Goal: Information Seeking & Learning: Learn about a topic

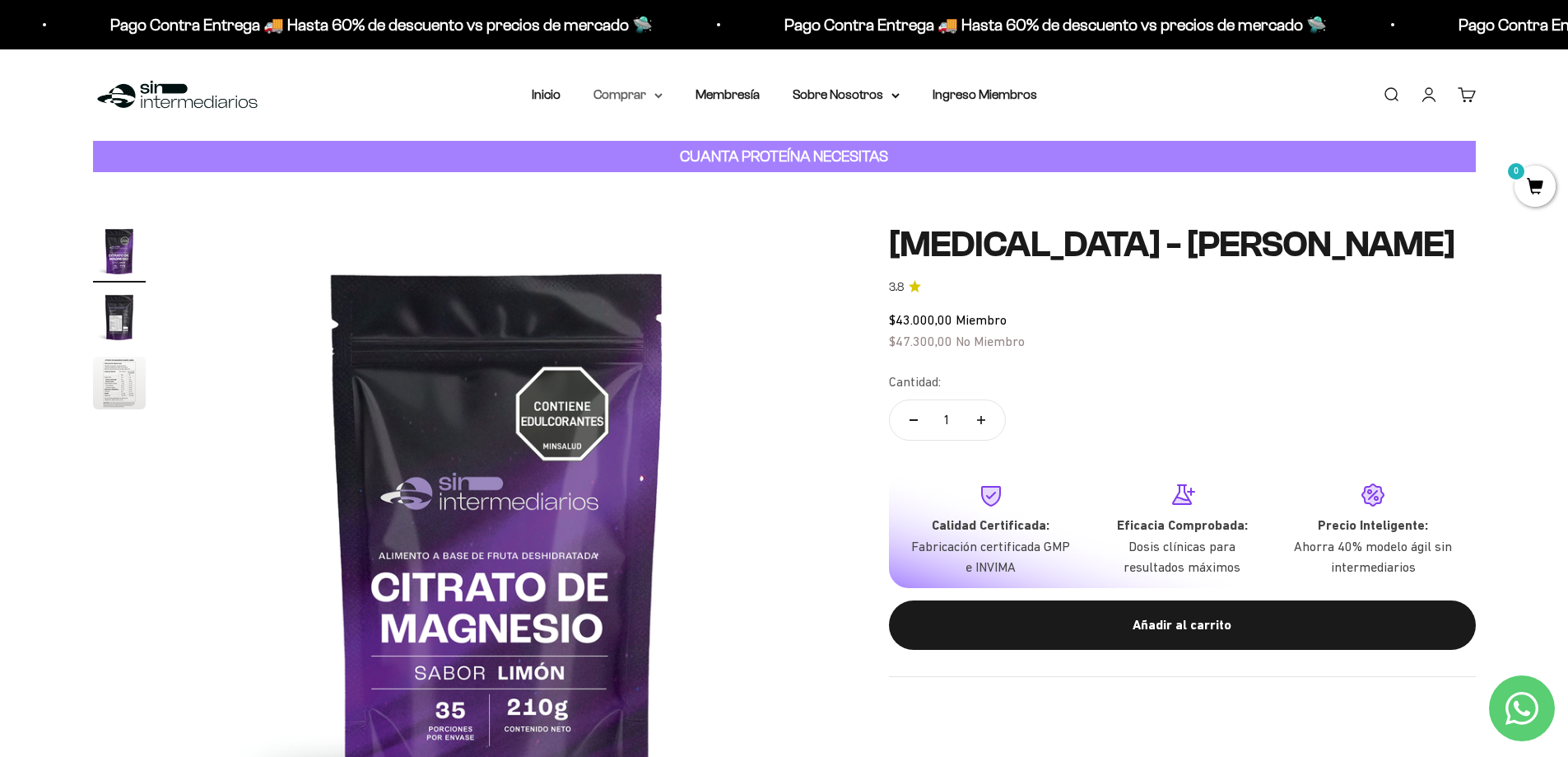
click at [663, 97] on icon at bounding box center [658, 96] width 9 height 6
click at [735, 207] on icon at bounding box center [736, 209] width 3 height 7
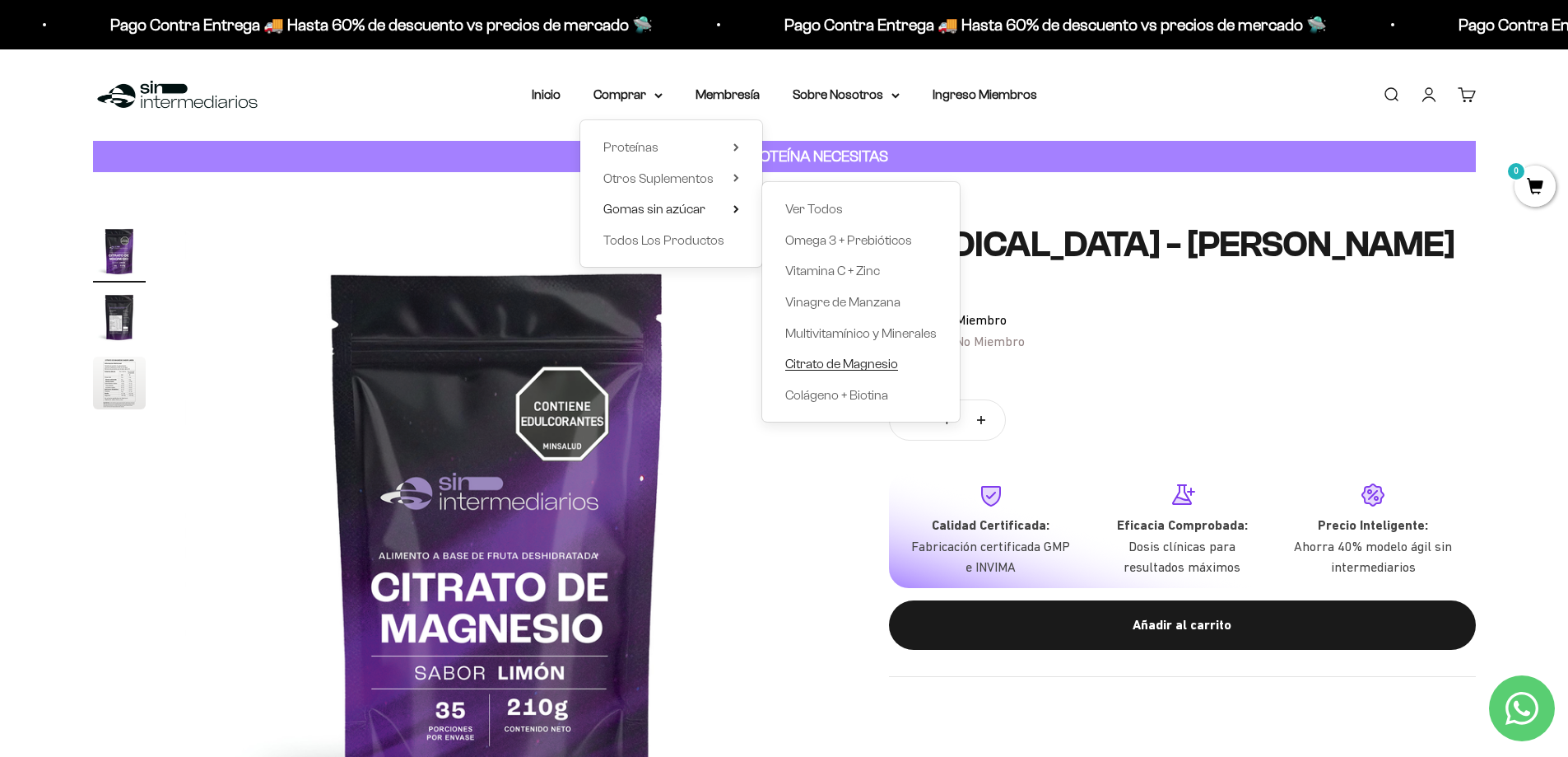
click at [886, 369] on span "Citrato de Magnesio" at bounding box center [842, 363] width 113 height 14
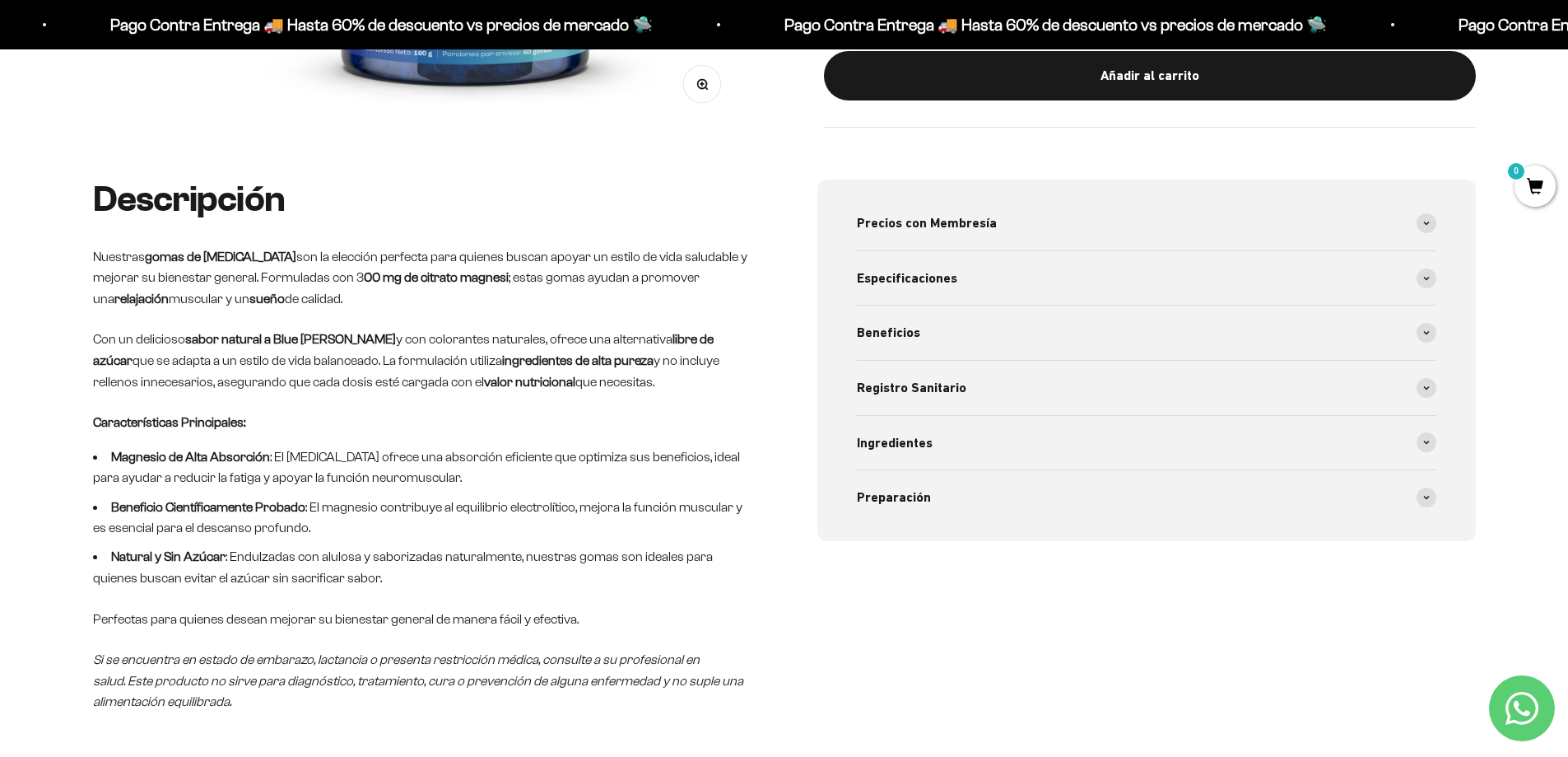
scroll to position [659, 0]
click at [1373, 220] on div "Precios con Membresía" at bounding box center [1146, 222] width 580 height 55
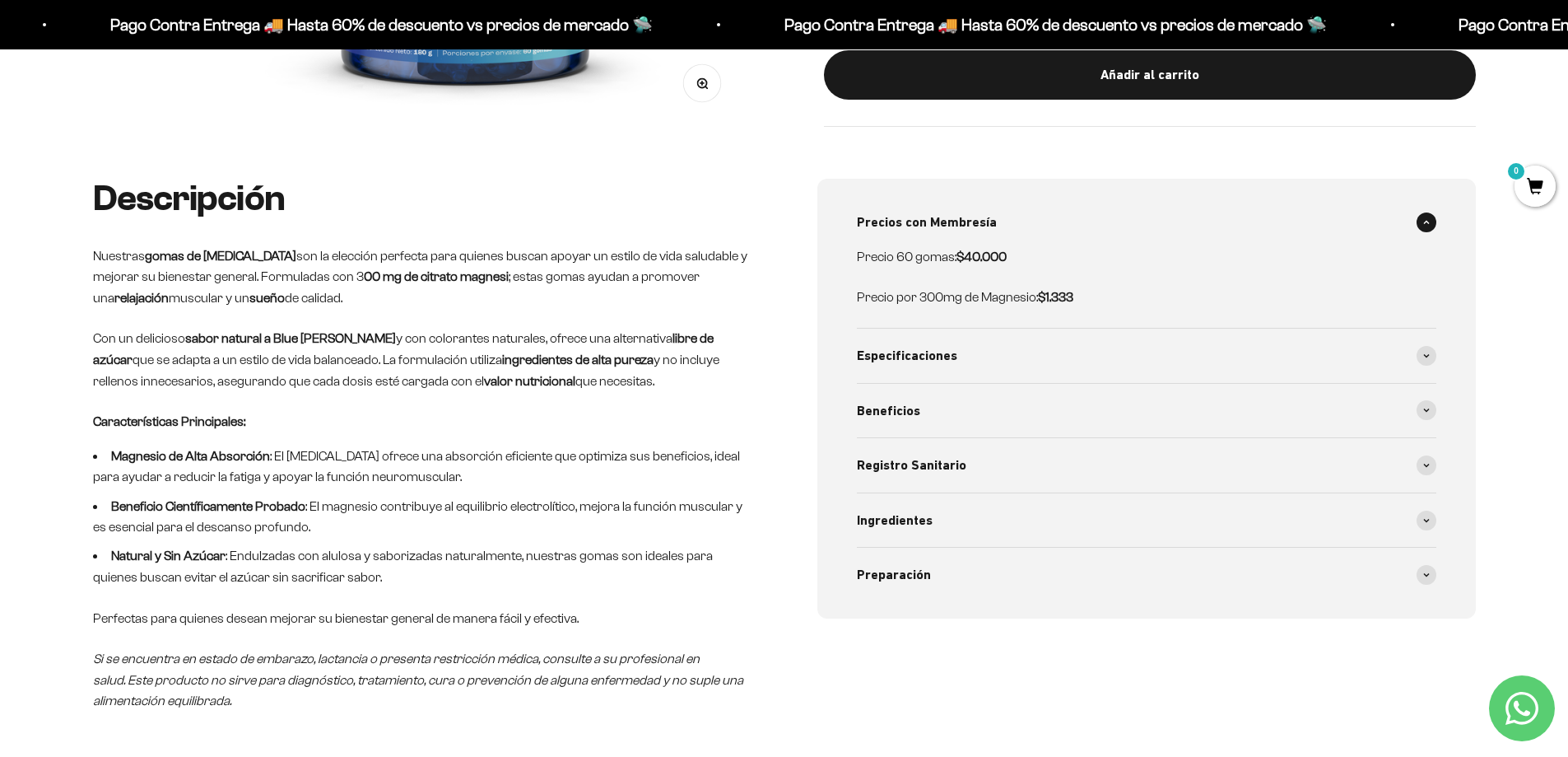
click at [1373, 220] on div "Precios con Membresía" at bounding box center [1146, 222] width 580 height 55
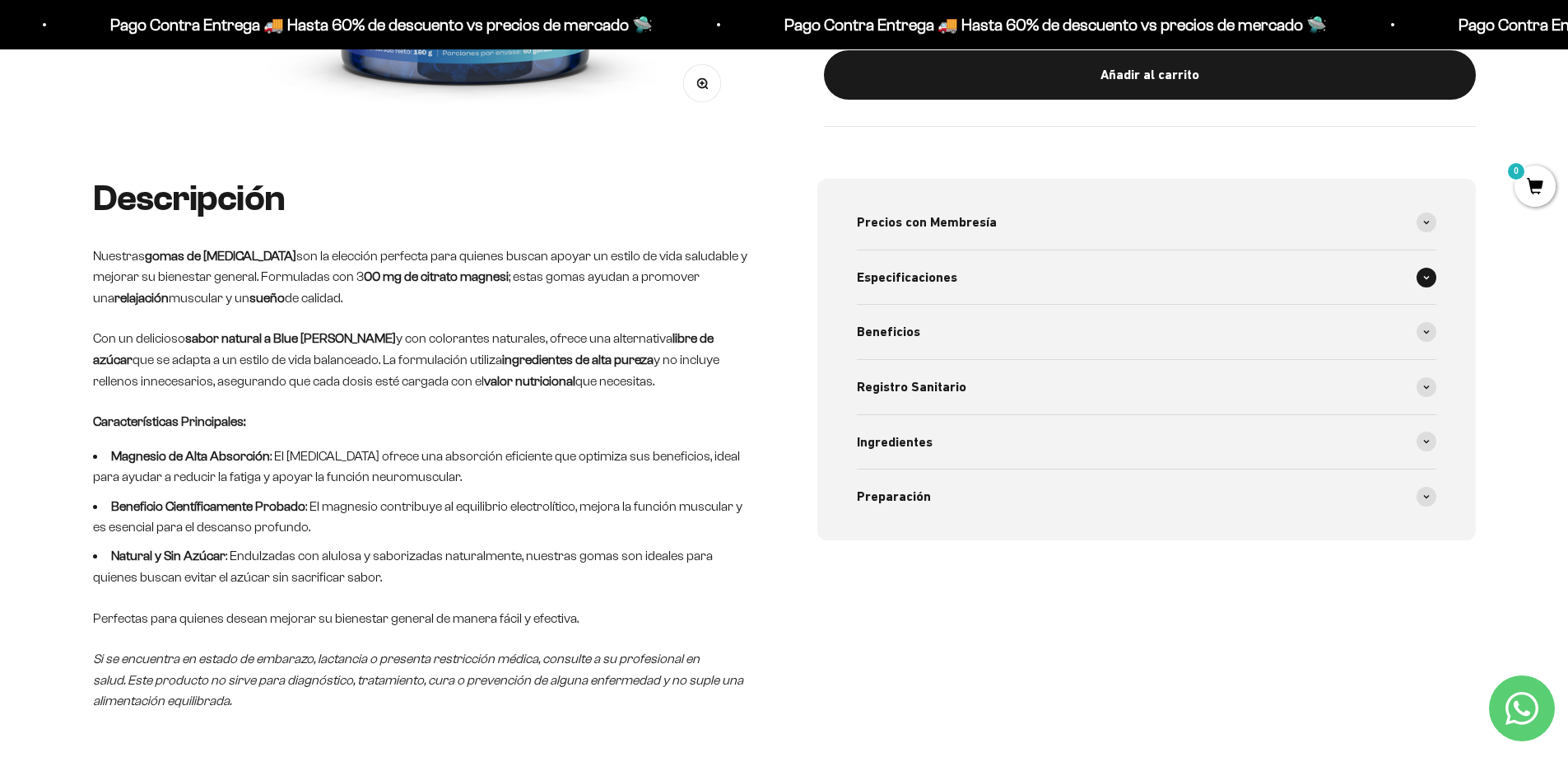
click at [1238, 285] on div "Especificaciones" at bounding box center [1146, 278] width 580 height 55
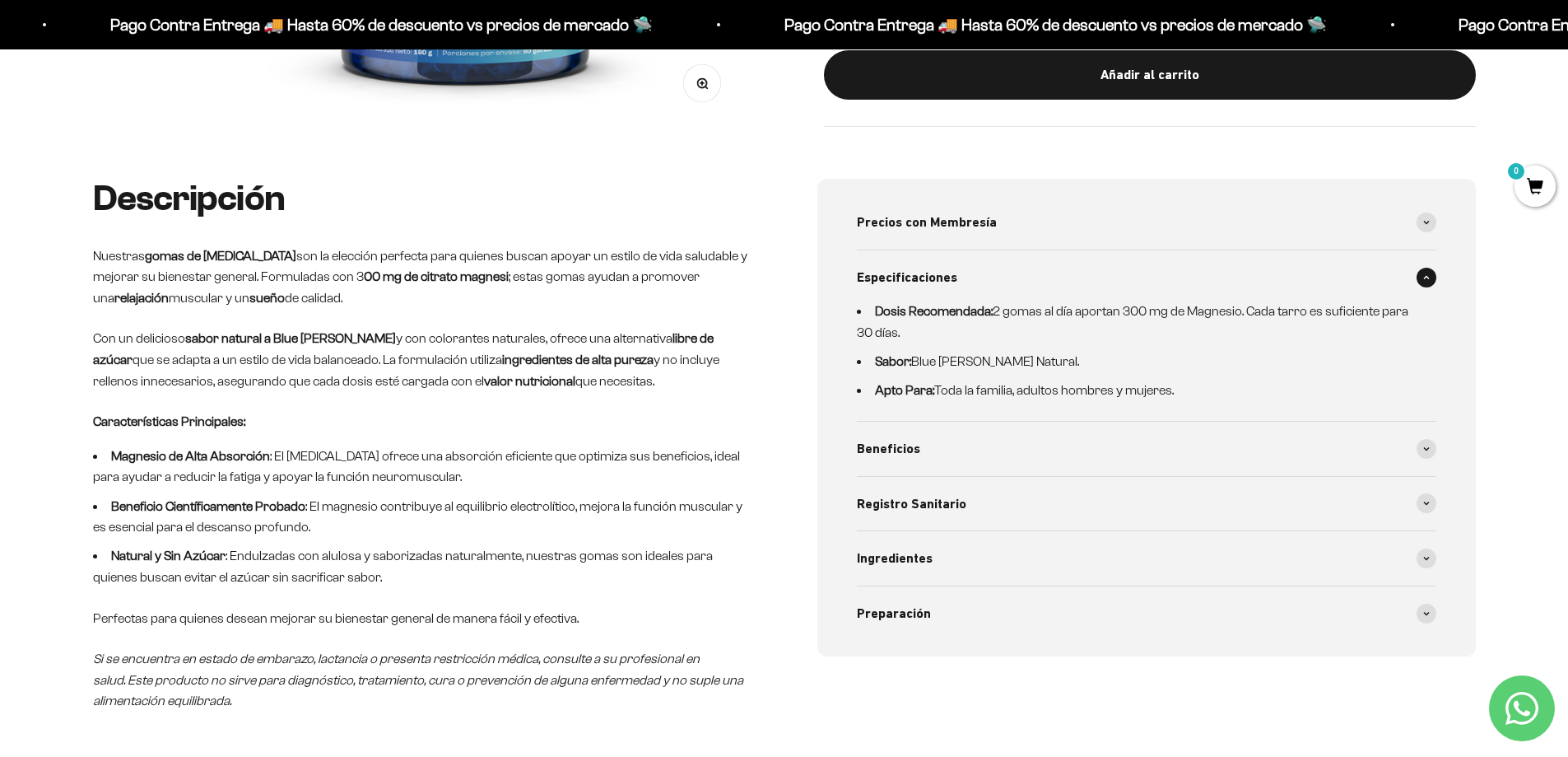
click at [1238, 285] on div "Especificaciones" at bounding box center [1146, 278] width 580 height 55
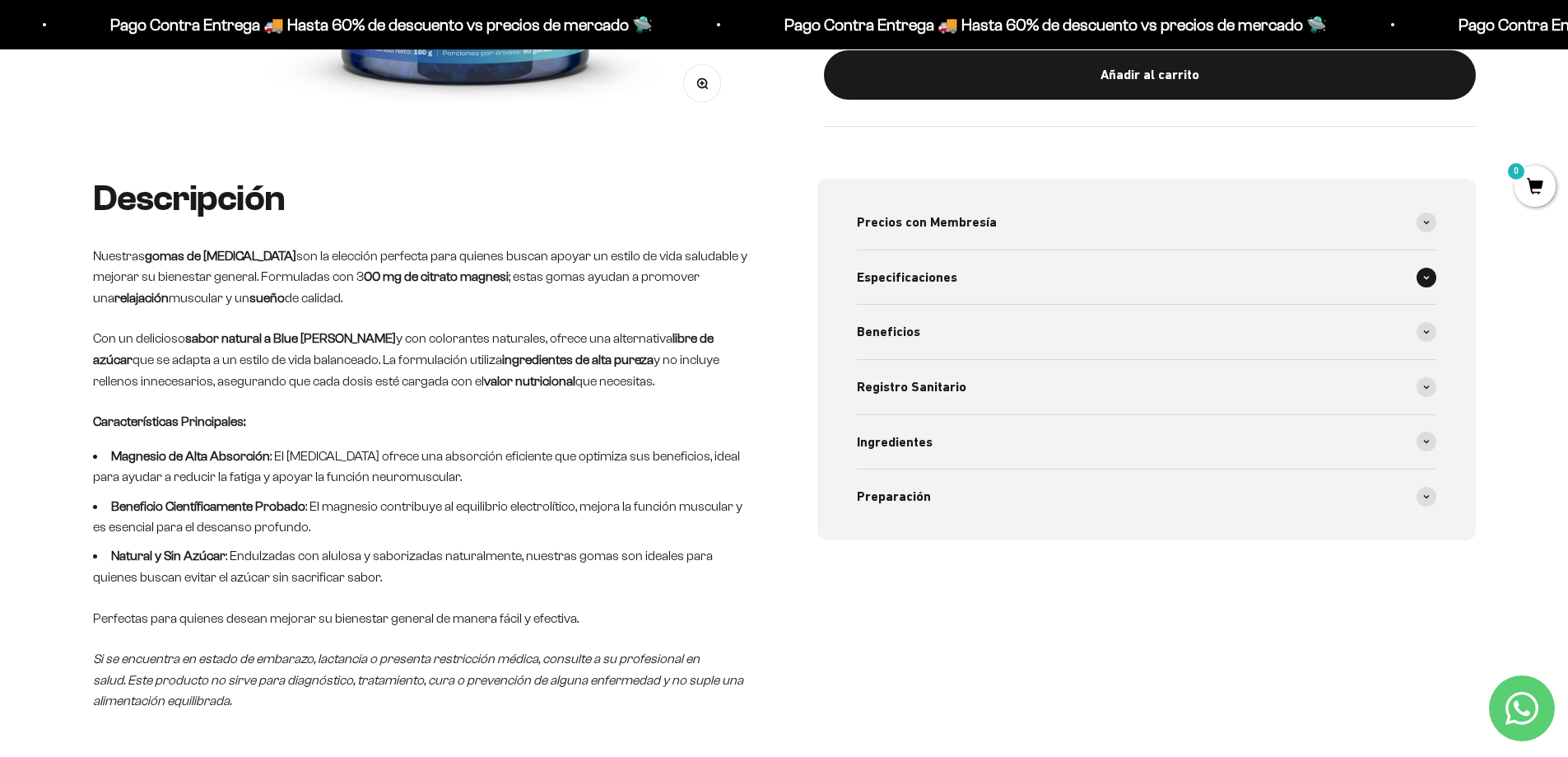
scroll to position [165, 0]
